Goal: Transaction & Acquisition: Purchase product/service

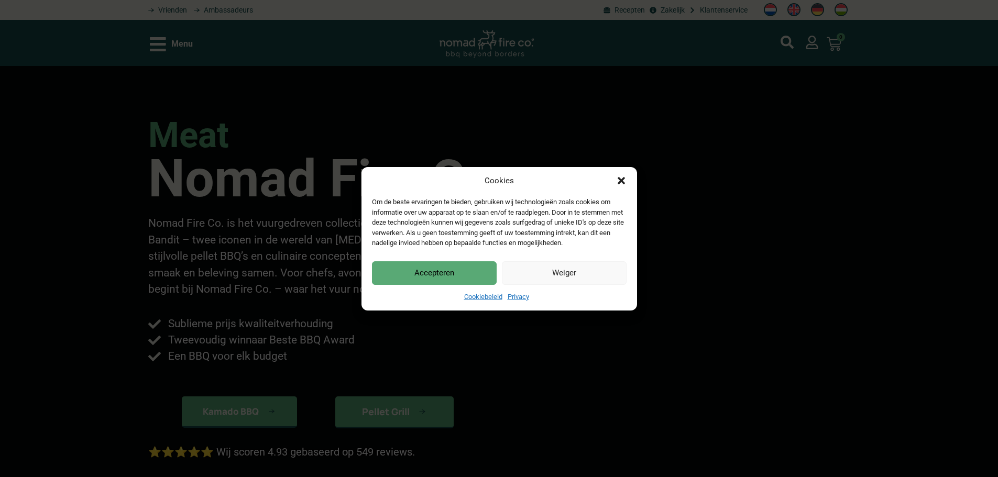
click at [184, 51] on div "Cookies Om de beste ervaringen te bieden, gebruiken wij technologieën zoals coo…" at bounding box center [499, 238] width 998 height 477
click at [705, 292] on div "Cookies Om de beste ervaringen te bieden, gebruiken wij technologieën zoals coo…" at bounding box center [499, 238] width 998 height 477
click at [624, 245] on div "Cookies Om de beste ervaringen te bieden, gebruiken wij technologieën zoals coo…" at bounding box center [500, 239] width 276 height 144
click at [444, 267] on button "Accepteren" at bounding box center [434, 273] width 125 height 24
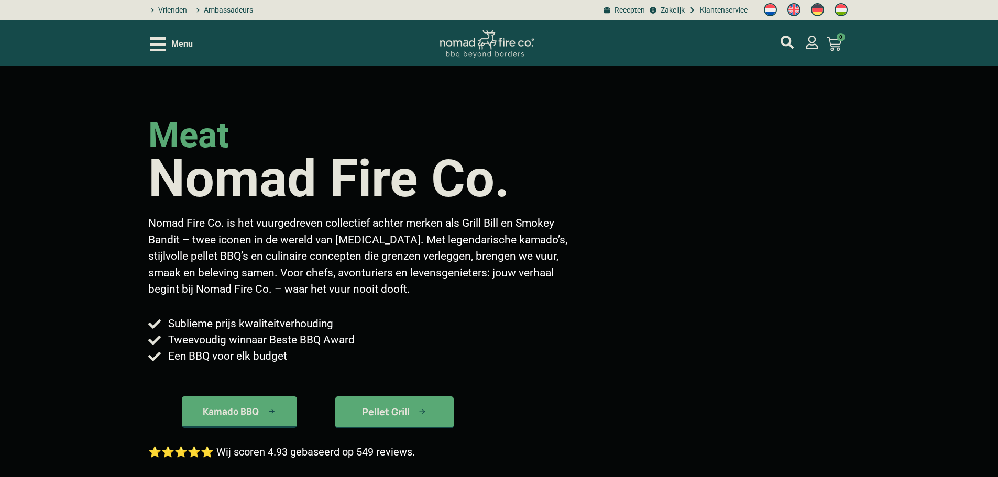
click at [193, 51] on div "Menu" at bounding box center [171, 44] width 43 height 18
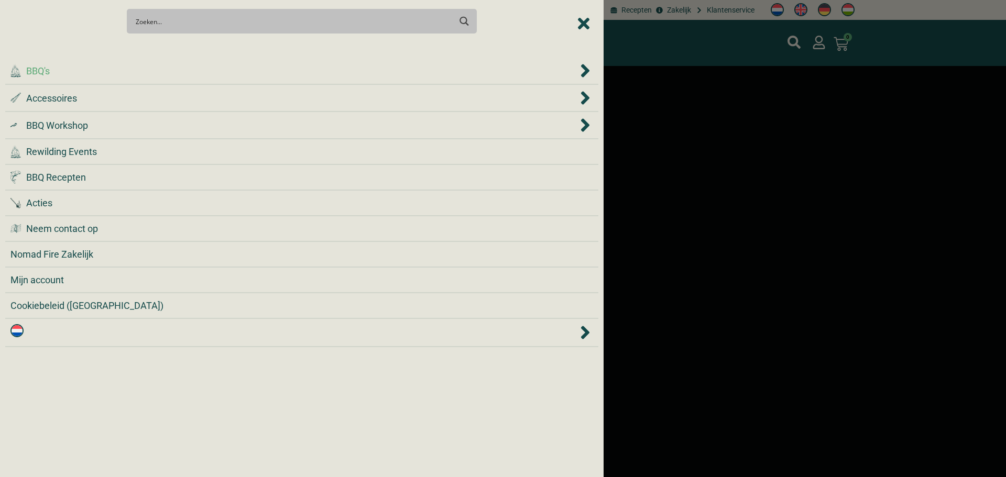
click at [239, 71] on div ".cls-1 { fill: #042e2c; } BBQ's" at bounding box center [293, 71] width 567 height 14
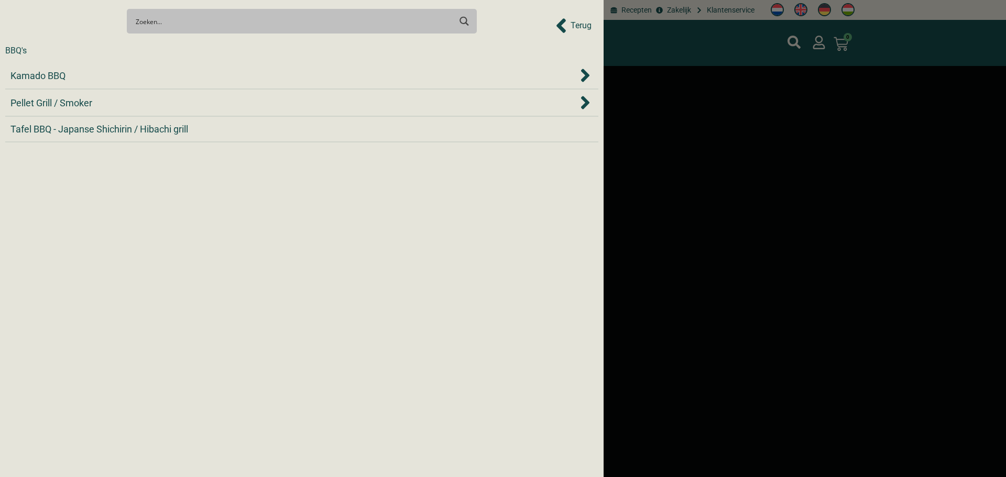
click at [239, 71] on div "Kamado BBQ" at bounding box center [293, 76] width 567 height 14
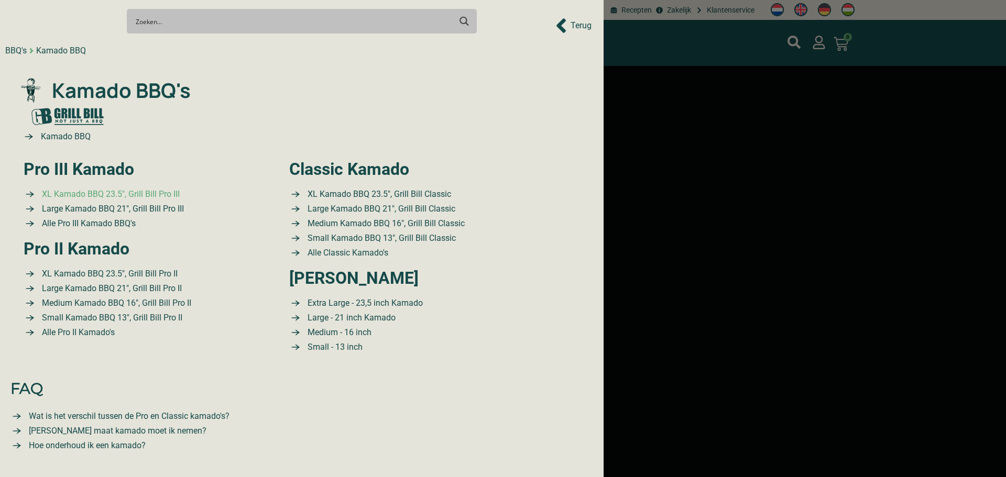
click at [141, 191] on span "XL Kamado BBQ 23.5″, Grill Bill Pro III" at bounding box center [109, 194] width 140 height 13
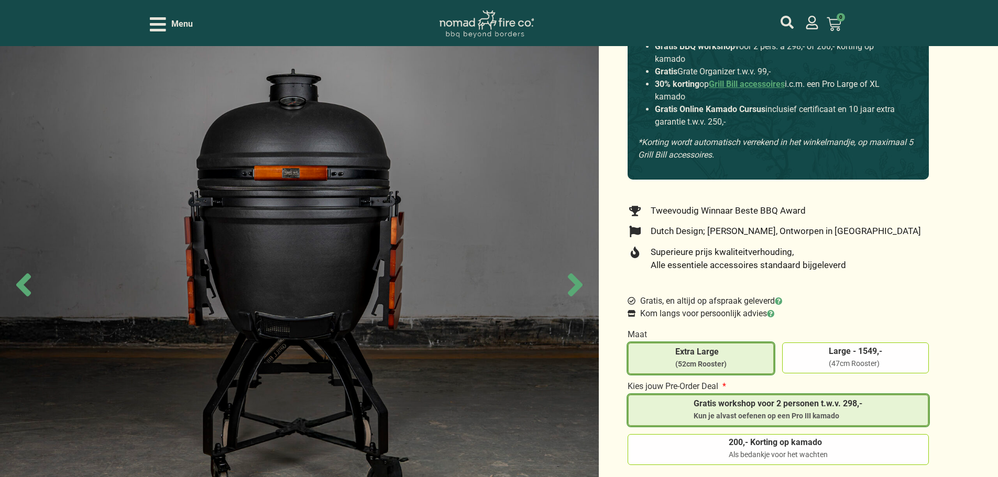
scroll to position [367, 0]
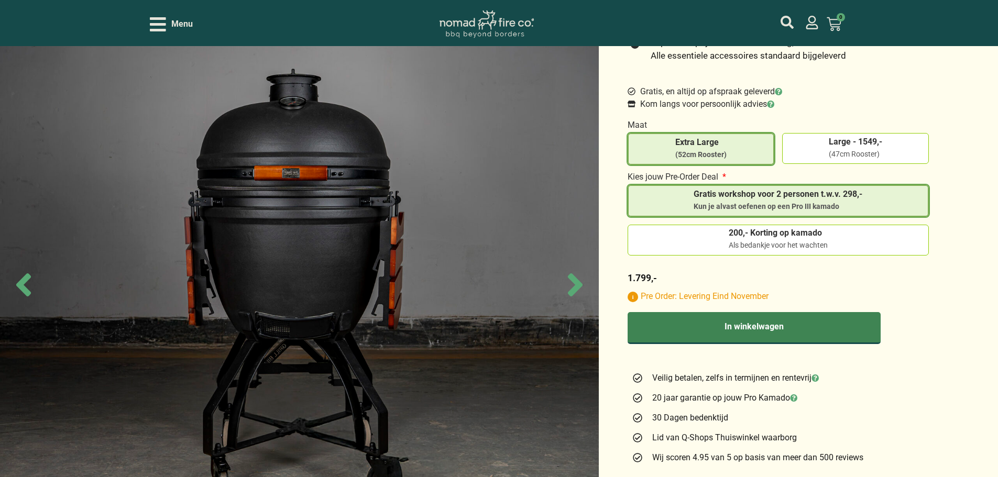
click at [789, 334] on button "In winkelwagen" at bounding box center [754, 328] width 253 height 32
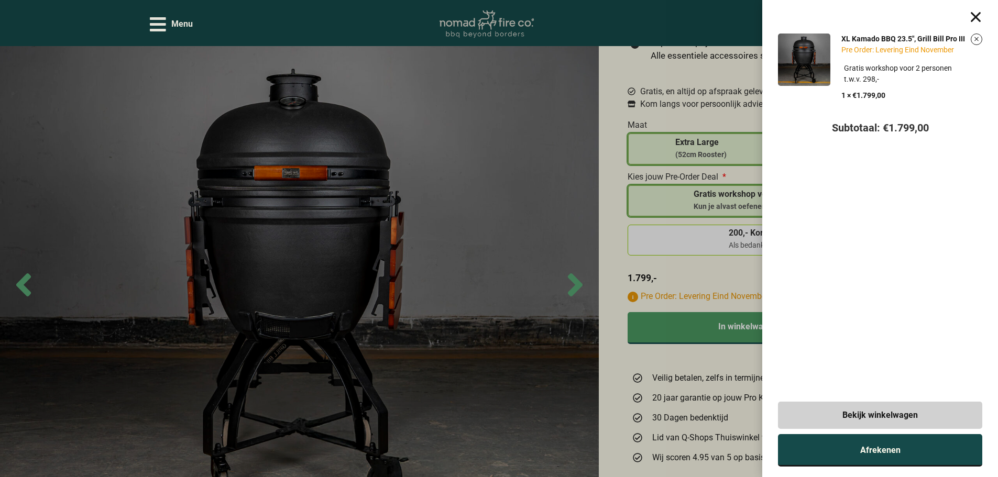
click at [897, 454] on span "Afrekenen" at bounding box center [880, 450] width 40 height 8
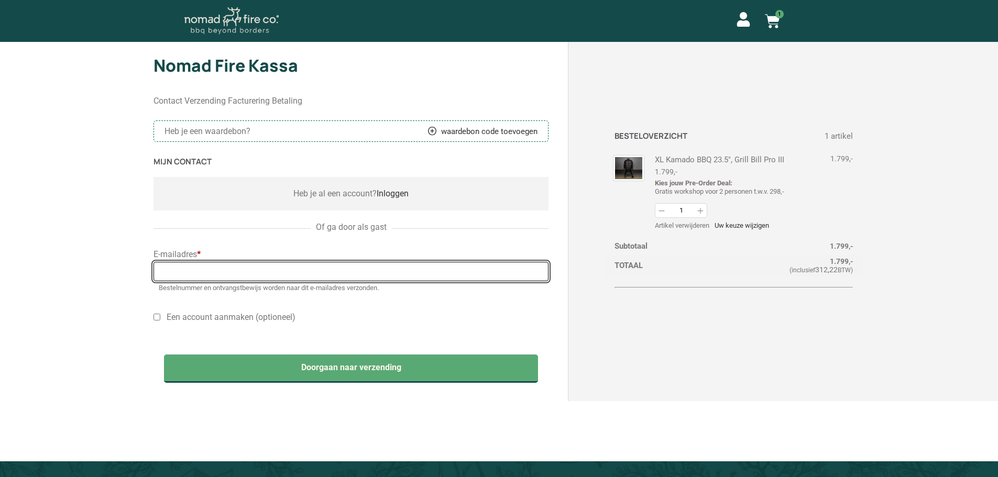
click at [259, 275] on input "E-mailadres *" at bounding box center [352, 271] width 396 height 19
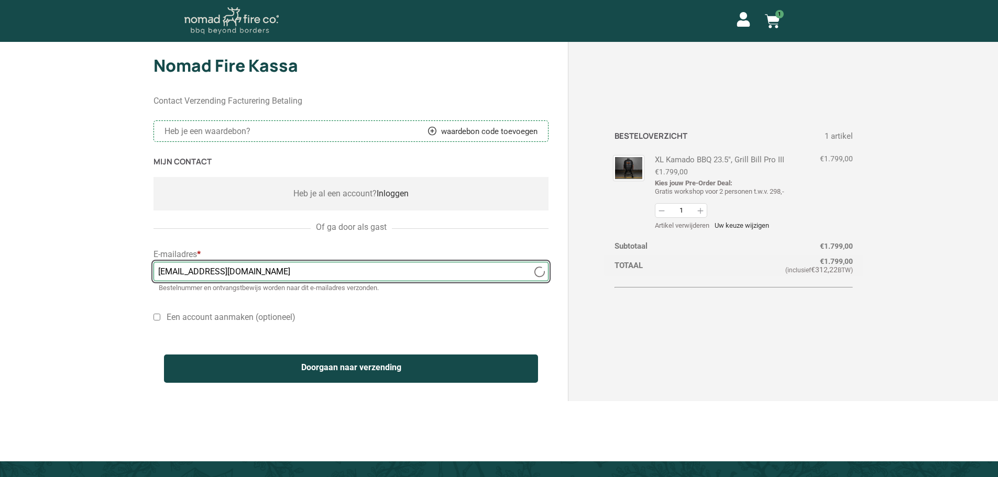
type input "[EMAIL_ADDRESS][DOMAIN_NAME]"
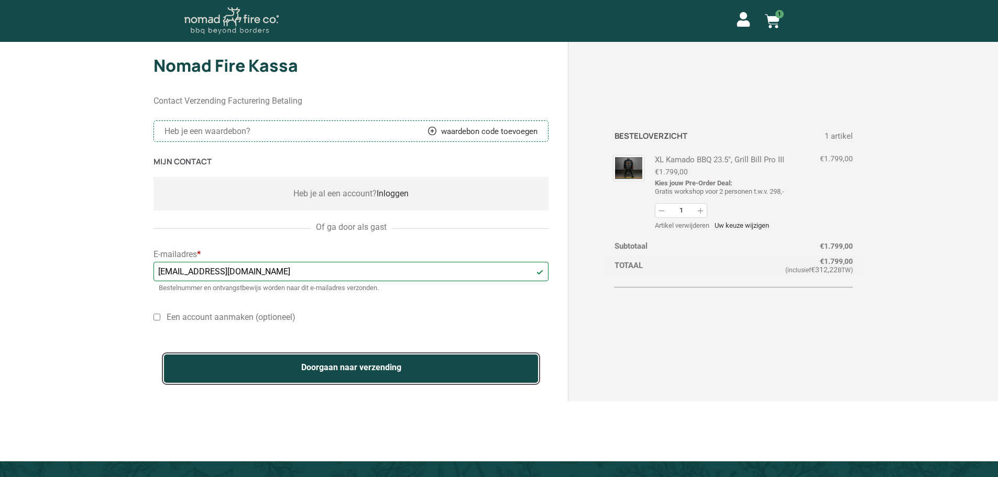
click at [260, 370] on button "Doorgaan naar verzending" at bounding box center [351, 369] width 375 height 28
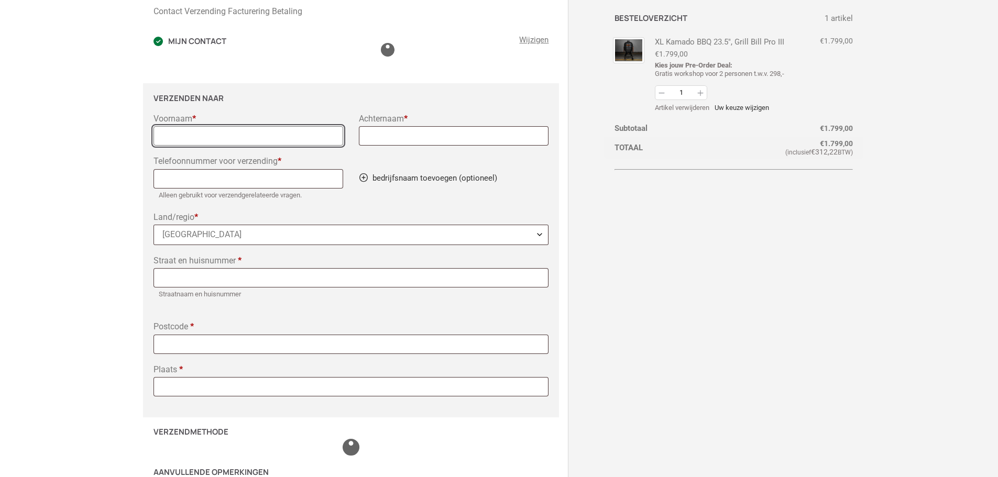
scroll to position [122, 0]
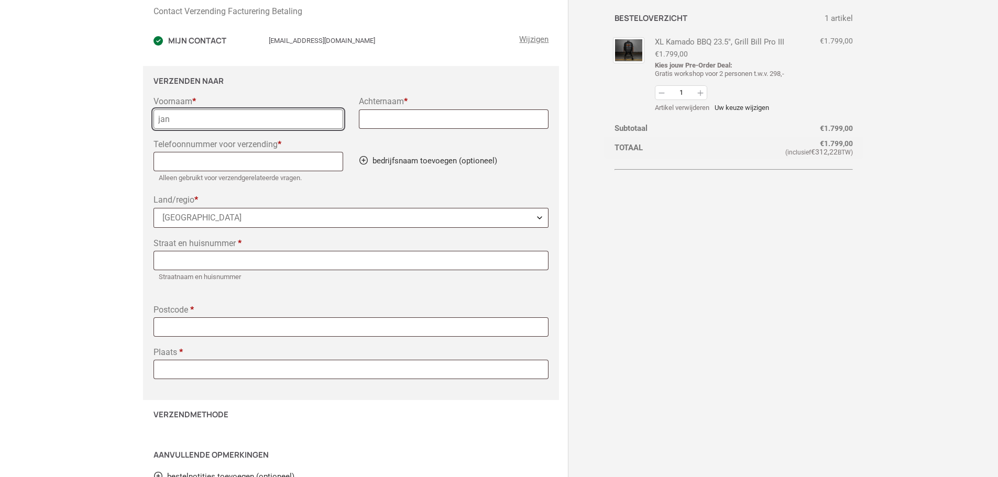
type input "jan"
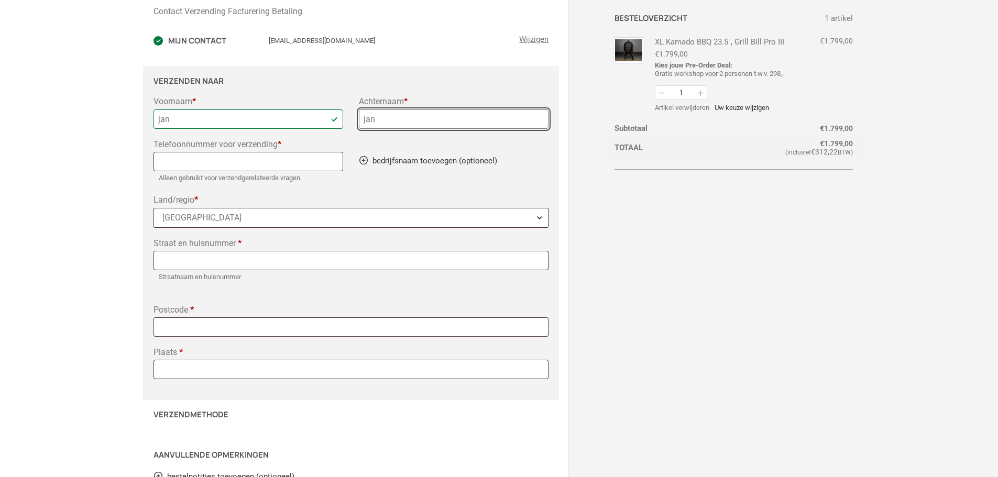
type input "jan"
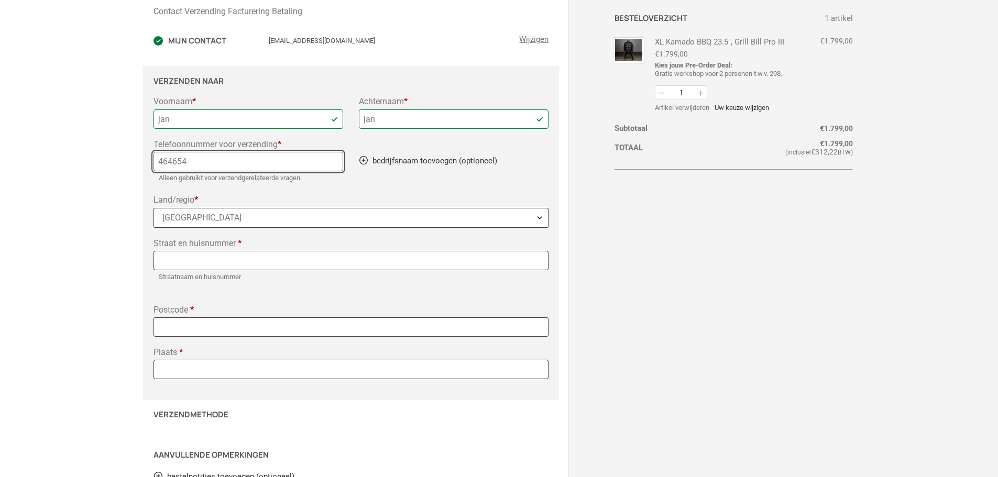
type input "464654"
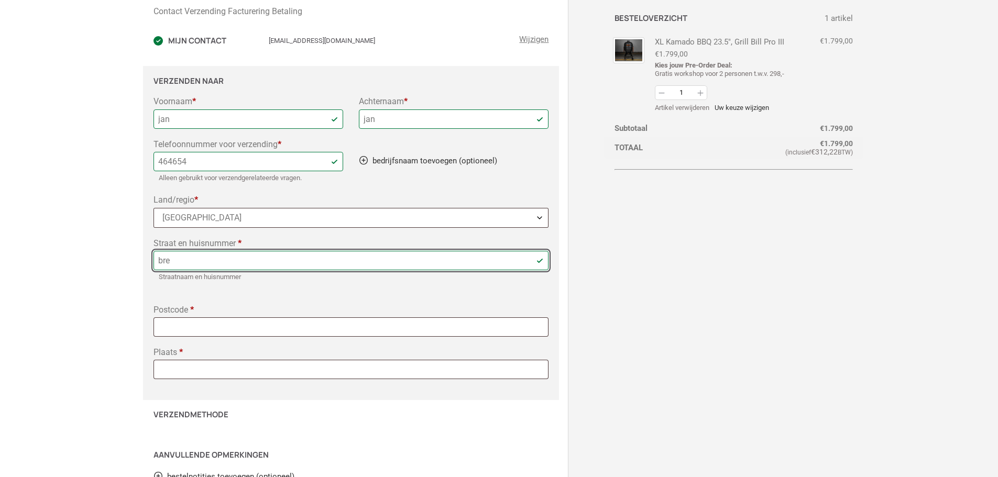
type input "[STREET_ADDRESS]"
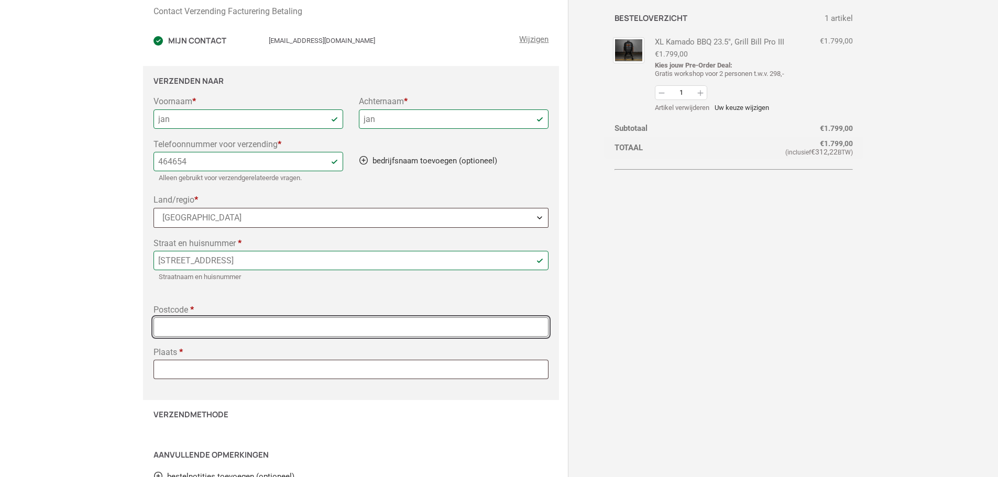
type input "5613 LA"
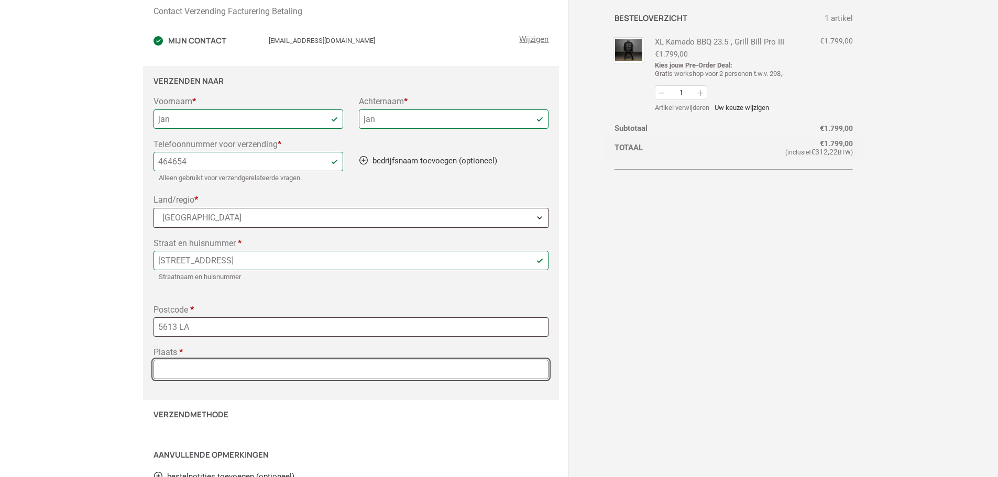
type input "[GEOGRAPHIC_DATA]"
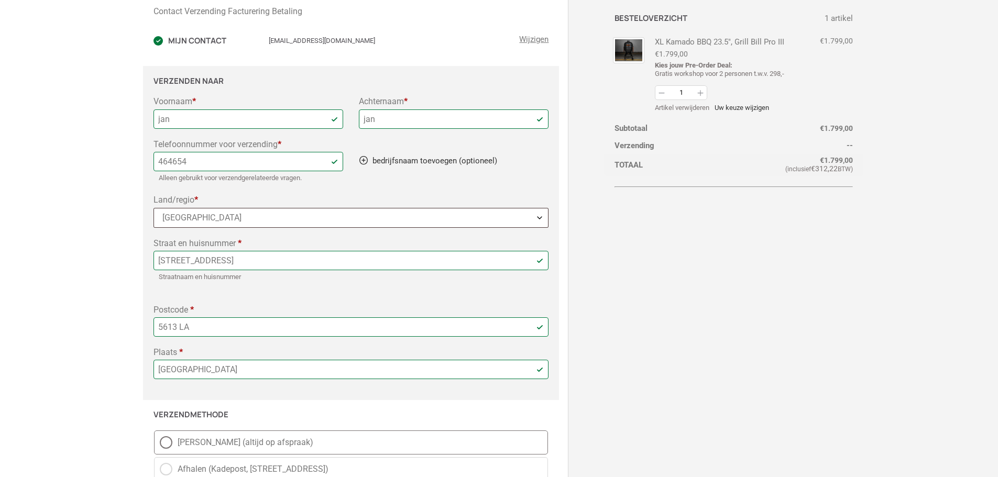
click at [399, 431] on label "[PERSON_NAME] (altijd op afspraak)" at bounding box center [351, 443] width 395 height 24
click at [155, 431] on input "[PERSON_NAME] (altijd op afspraak)" at bounding box center [154, 431] width 1 height 1
radio input "true"
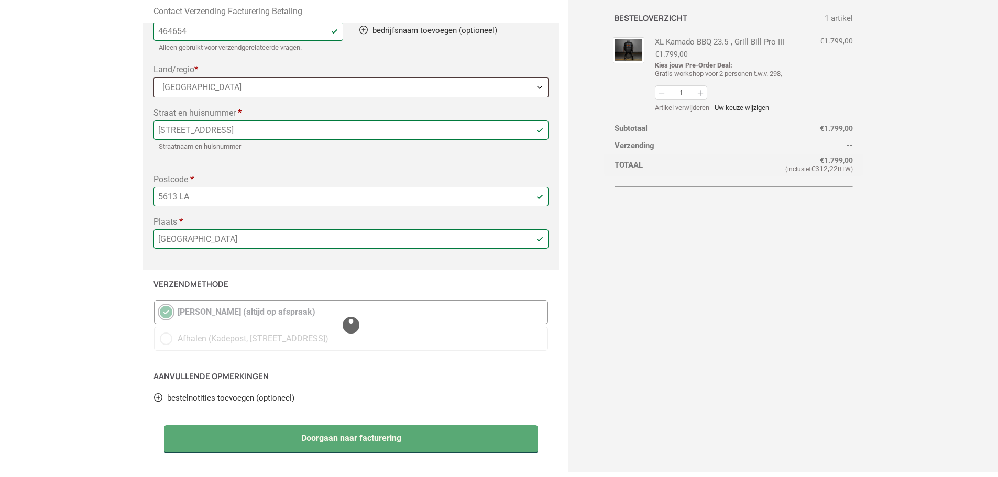
scroll to position [279, 0]
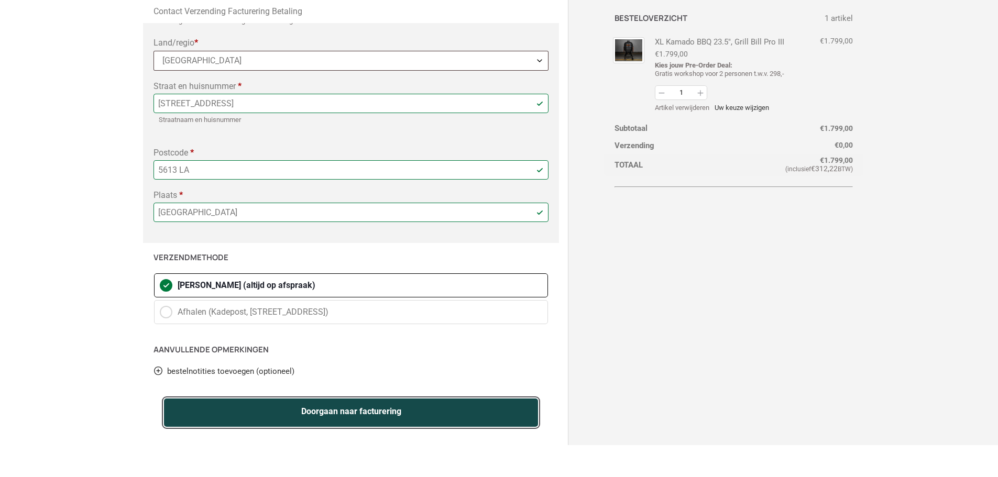
click at [510, 424] on button "Doorgaan naar facturering" at bounding box center [351, 413] width 375 height 28
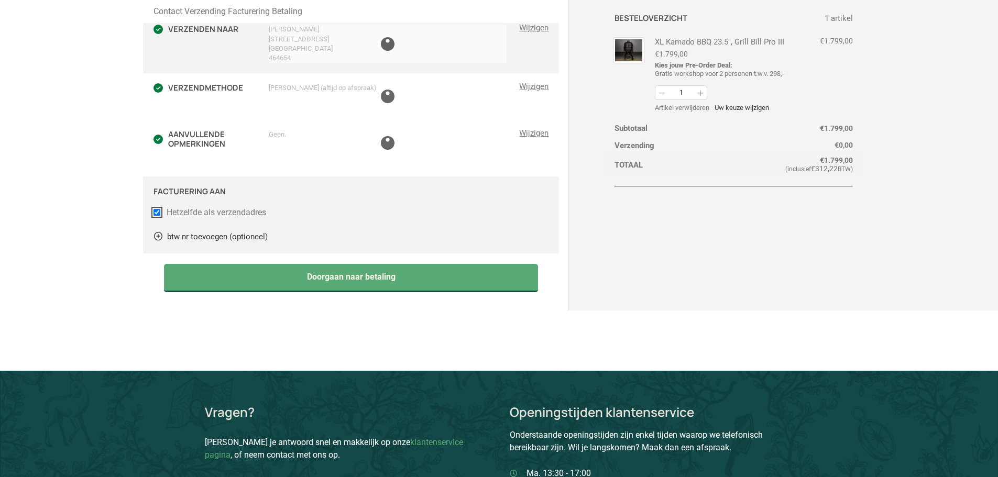
scroll to position [151, 0]
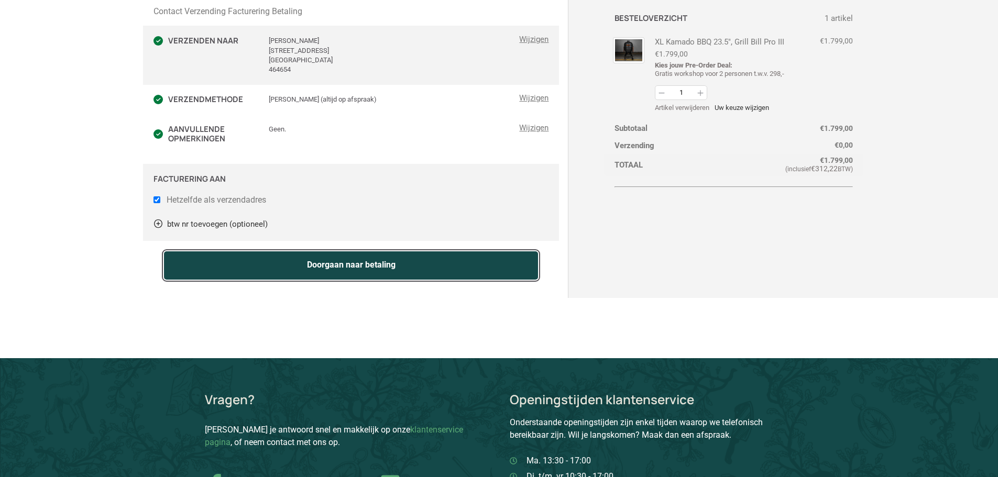
click at [443, 266] on button "Doorgaan naar betaling" at bounding box center [351, 265] width 375 height 28
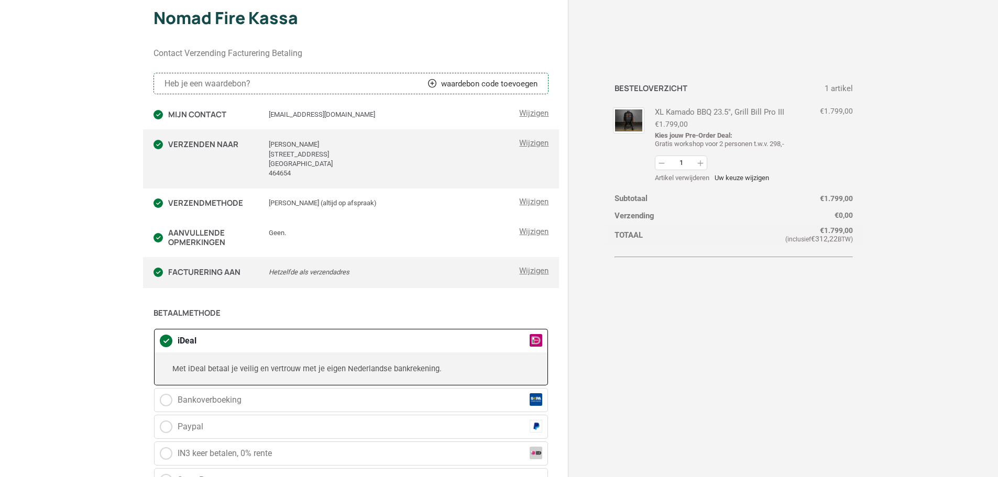
scroll to position [52, 0]
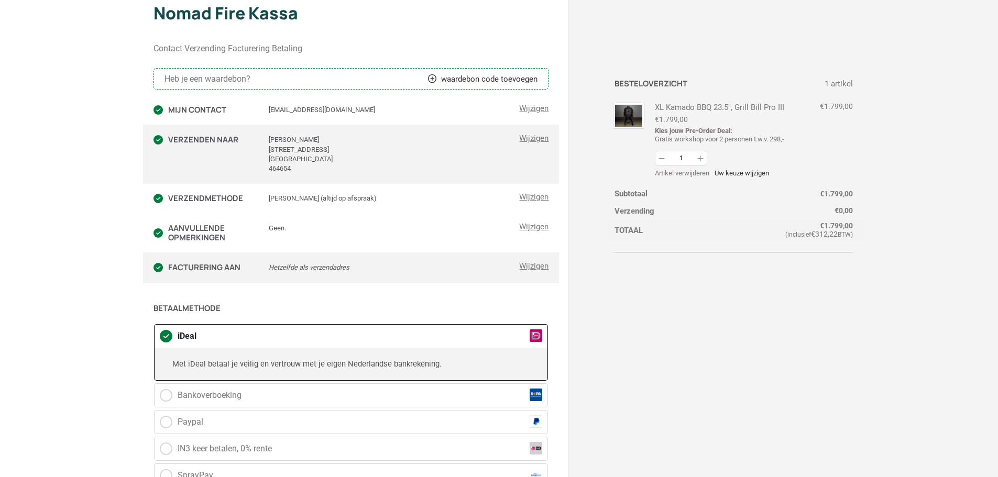
click at [759, 330] on div "Contact Verzending Facturering Betaling Heb je een waardebon? waardebon code to…" at bounding box center [500, 438] width 692 height 812
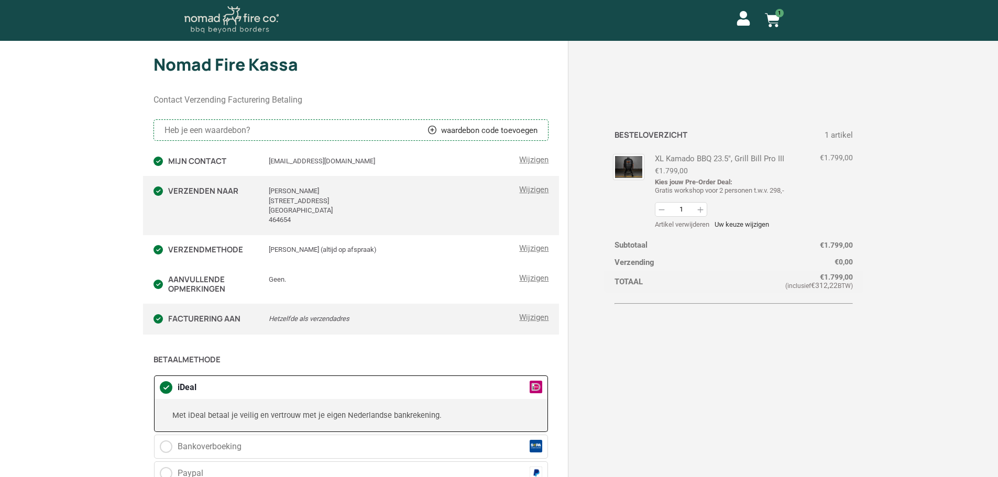
scroll to position [0, 0]
